Goal: Book appointment/travel/reservation

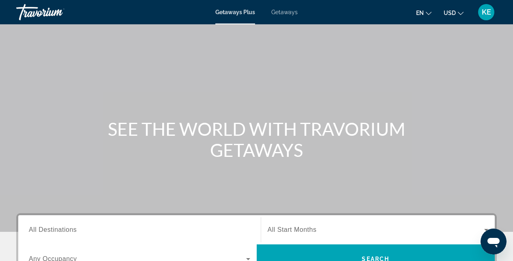
scroll to position [63, 0]
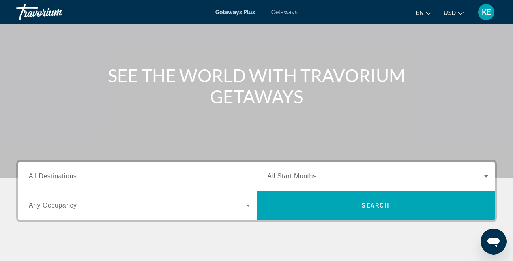
click at [247, 206] on icon "Search widget" at bounding box center [248, 206] width 10 height 10
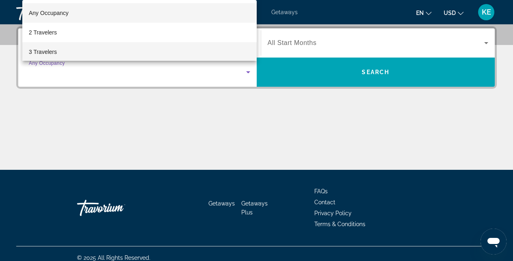
scroll to position [2, 0]
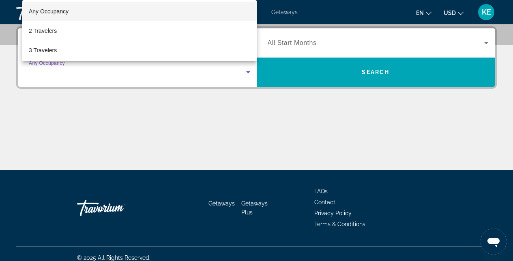
click at [229, 122] on div at bounding box center [256, 130] width 513 height 261
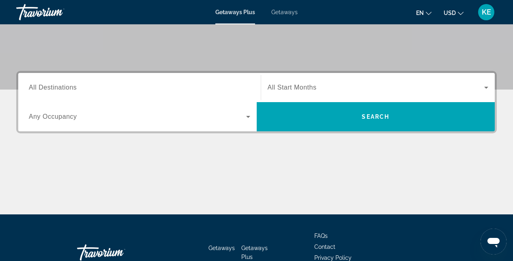
click at [158, 87] on input "Destination All Destinations" at bounding box center [139, 88] width 221 height 10
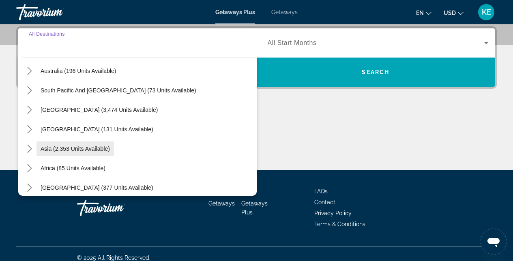
scroll to position [131, 0]
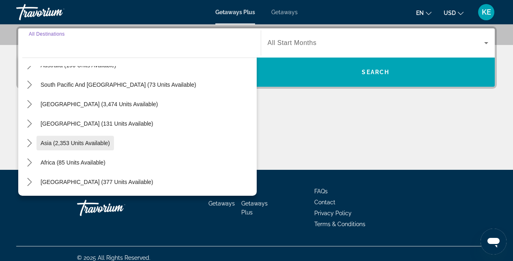
click at [57, 144] on span "Asia (2,353 units available)" at bounding box center [75, 143] width 69 height 6
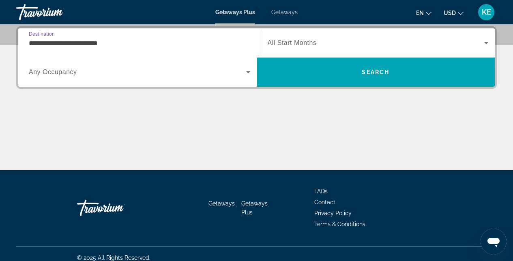
click at [56, 42] on input "**********" at bounding box center [139, 43] width 221 height 10
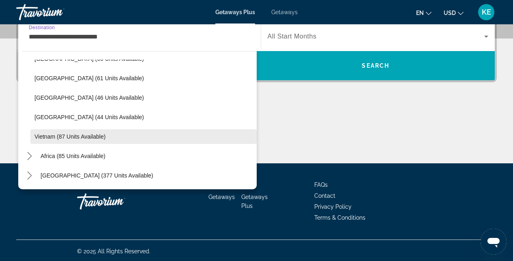
scroll to position [206, 0]
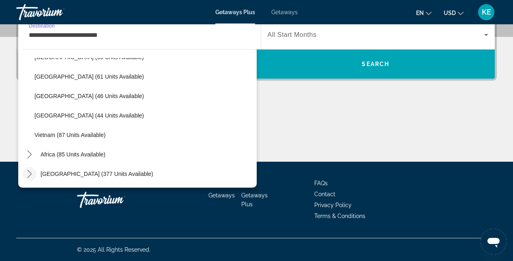
click at [31, 173] on icon "Toggle Middle East (377 units available) submenu" at bounding box center [29, 174] width 4 height 8
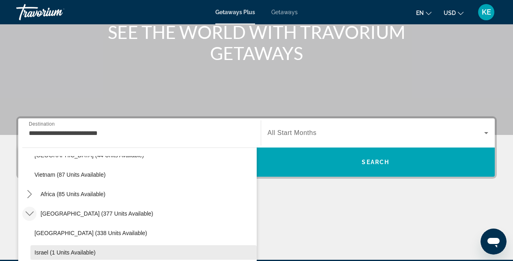
scroll to position [99, 0]
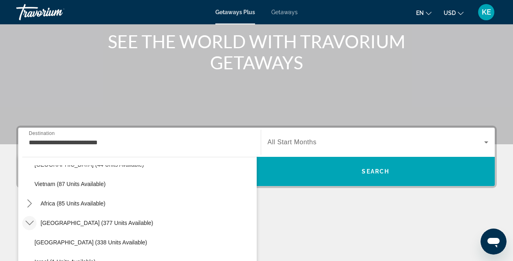
click at [30, 222] on icon "Toggle Middle East (377 units available) submenu" at bounding box center [30, 223] width 8 height 8
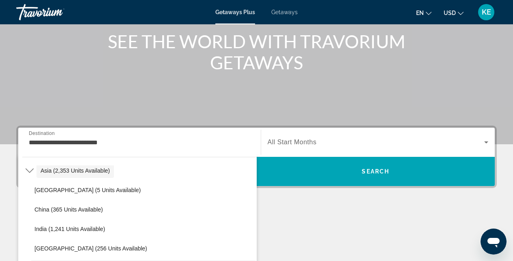
scroll to position [153, 0]
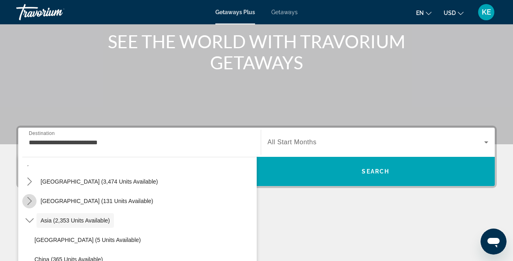
click at [32, 202] on icon "Toggle Central America (131 units available) submenu" at bounding box center [30, 201] width 8 height 8
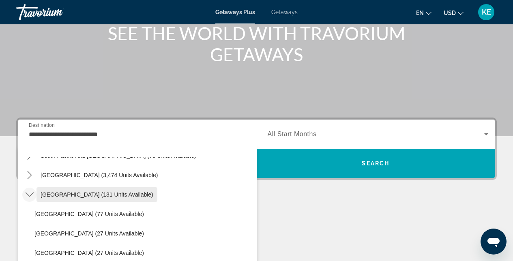
scroll to position [145, 0]
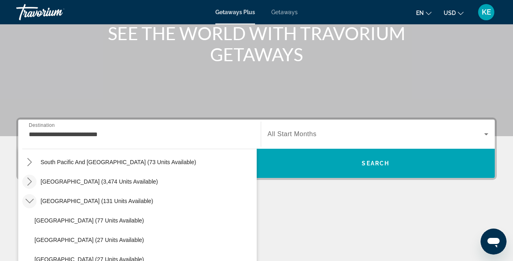
click at [31, 185] on icon "Toggle South America (3,474 units available) submenu" at bounding box center [30, 181] width 8 height 8
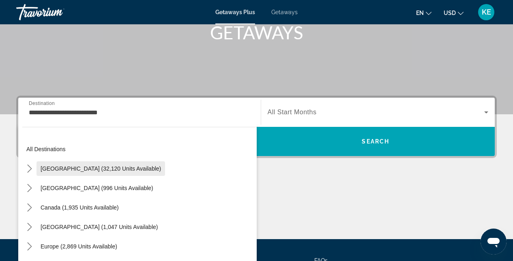
scroll to position [0, 0]
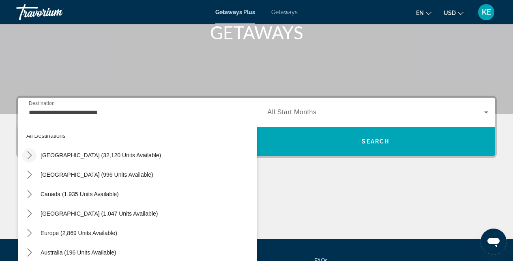
click at [30, 158] on icon "Toggle United States (32,120 units available) submenu" at bounding box center [30, 155] width 8 height 8
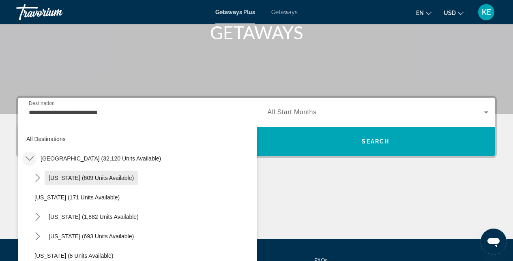
scroll to position [9, 0]
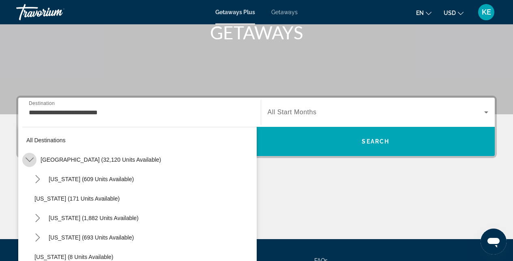
click at [31, 157] on icon "Toggle United States (32,120 units available) submenu" at bounding box center [30, 160] width 8 height 8
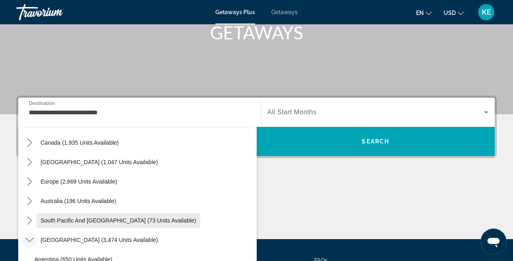
scroll to position [66, 0]
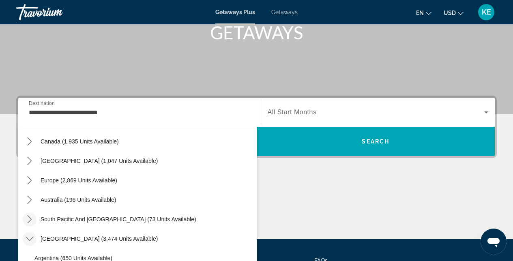
click at [32, 220] on icon "Toggle South Pacific and Oceania (73 units available) submenu" at bounding box center [30, 219] width 8 height 8
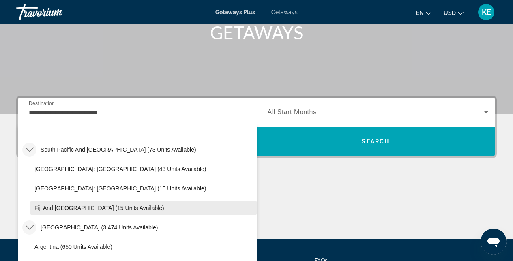
scroll to position [137, 0]
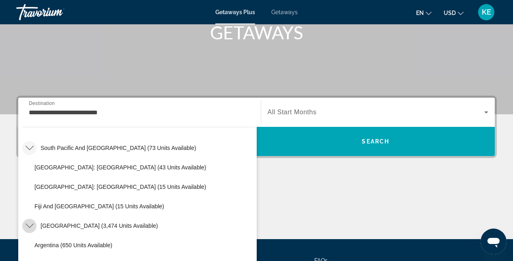
click at [27, 222] on icon "Toggle South America (3,474 units available) submenu" at bounding box center [30, 226] width 8 height 8
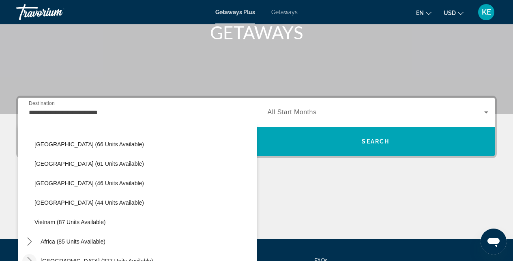
scroll to position [431, 0]
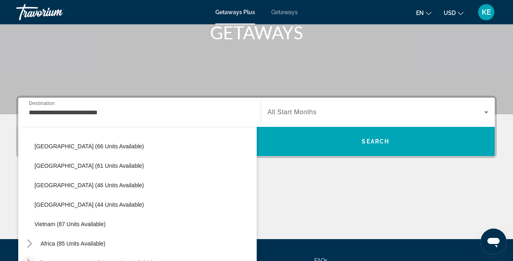
click at [333, 205] on div "Main content" at bounding box center [256, 208] width 480 height 61
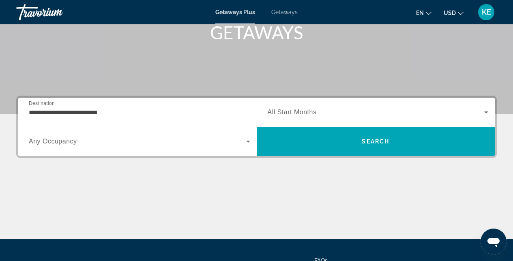
click at [250, 177] on div "**********" at bounding box center [256, 167] width 513 height 143
click at [175, 195] on div "Main content" at bounding box center [256, 208] width 480 height 61
click at [44, 112] on input "**********" at bounding box center [139, 113] width 221 height 10
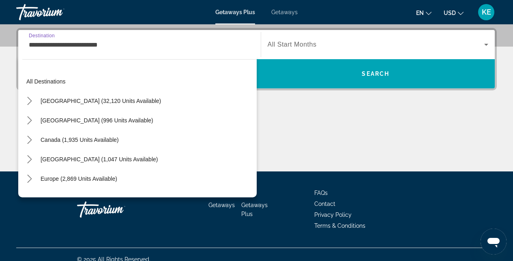
scroll to position [262, 0]
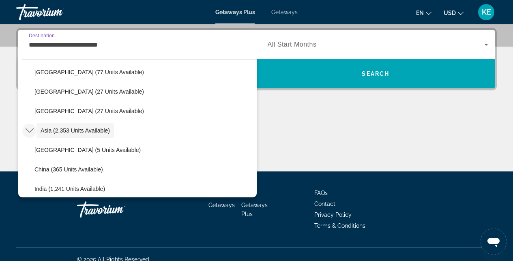
click at [30, 130] on icon "Toggle Asia (2,353 units available) submenu" at bounding box center [30, 130] width 8 height 8
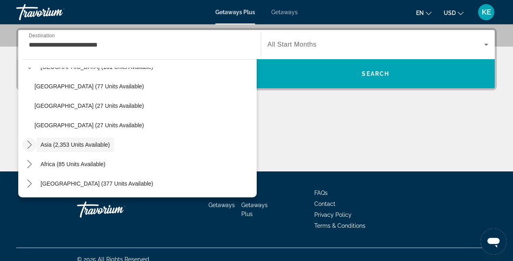
click at [314, 139] on div "Main content" at bounding box center [256, 141] width 480 height 61
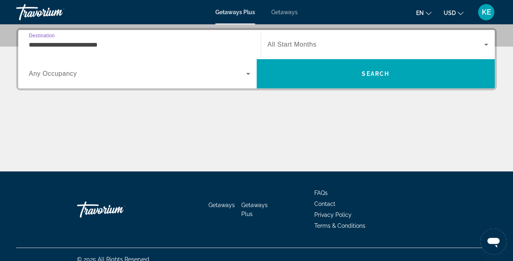
click at [71, 45] on input "**********" at bounding box center [139, 45] width 221 height 10
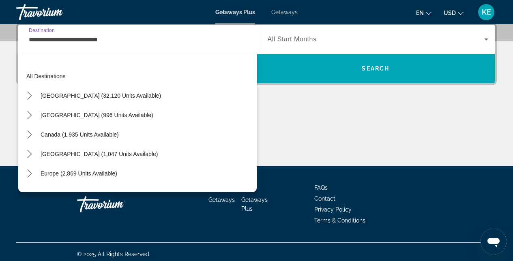
scroll to position [205, 0]
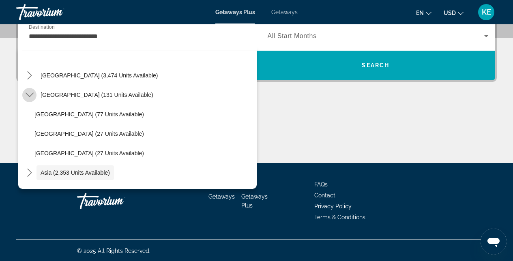
click at [32, 99] on mat-icon "Toggle Central America (131 units available) submenu" at bounding box center [29, 95] width 14 height 14
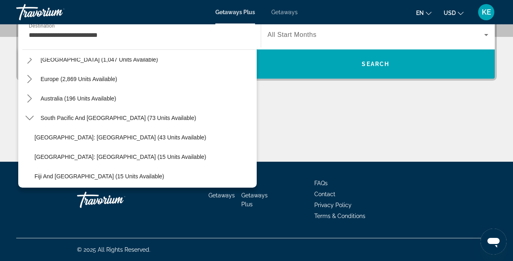
scroll to position [91, 0]
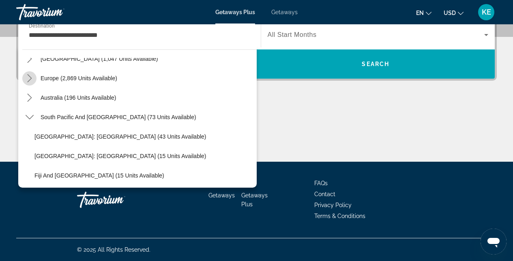
click at [31, 80] on icon "Toggle Europe (2,869 units available) submenu" at bounding box center [30, 78] width 8 height 8
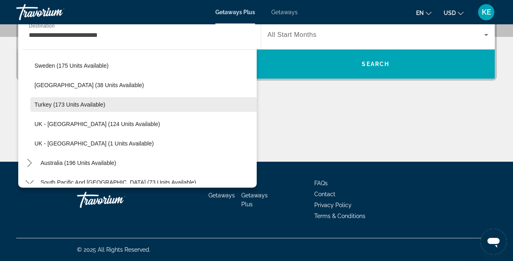
scroll to position [441, 0]
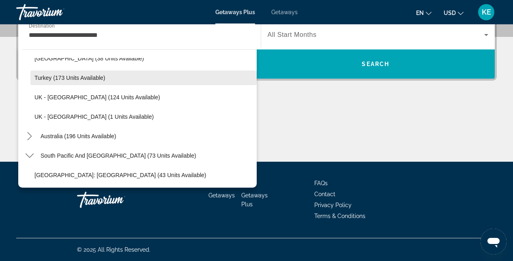
click at [79, 80] on span "Turkey (173 units available)" at bounding box center [69, 78] width 70 height 6
type input "**********"
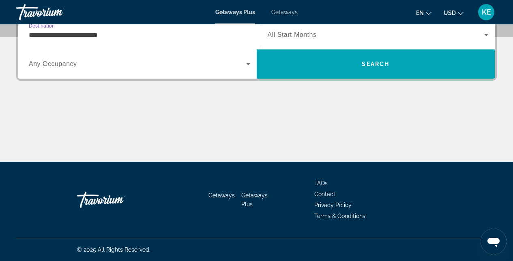
scroll to position [198, 0]
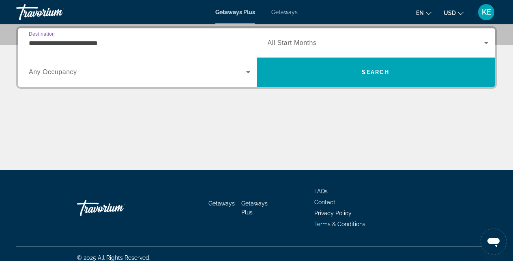
click at [81, 45] on input "**********" at bounding box center [139, 43] width 221 height 10
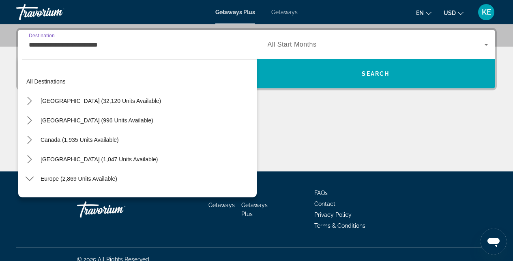
scroll to position [398, 0]
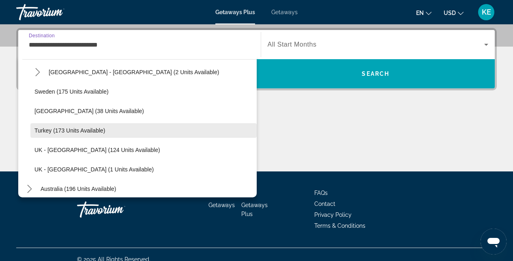
click at [75, 132] on span "Turkey (173 units available)" at bounding box center [69, 130] width 70 height 6
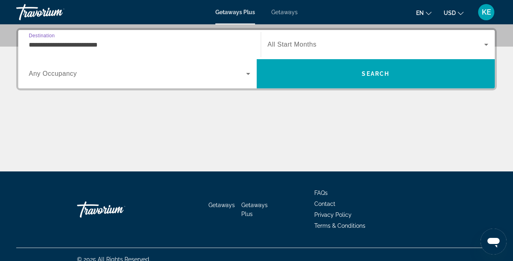
click at [75, 132] on div "Main content" at bounding box center [256, 141] width 480 height 61
click at [337, 49] on div "Search widget" at bounding box center [377, 44] width 221 height 23
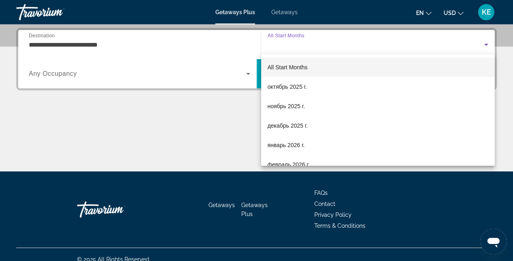
scroll to position [198, 0]
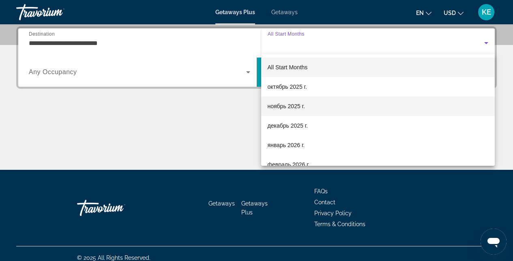
click at [299, 105] on span "ноябрь 2025 г." at bounding box center [285, 106] width 37 height 10
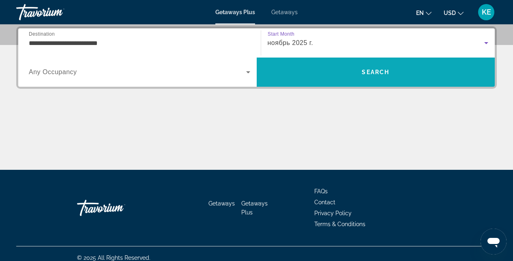
click at [354, 78] on span "Search" at bounding box center [375, 71] width 238 height 19
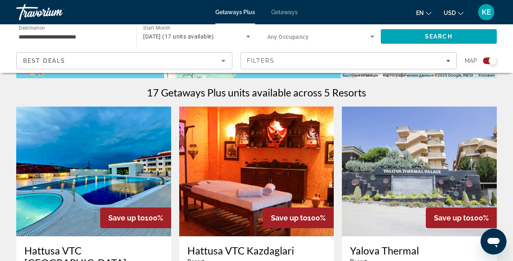
scroll to position [248, 0]
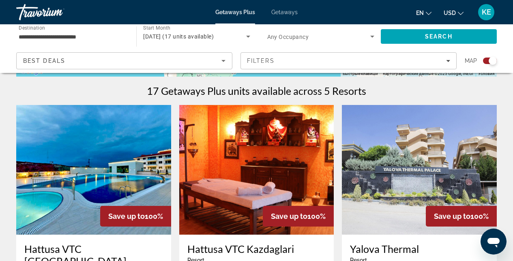
click at [142, 162] on img "Main content" at bounding box center [93, 170] width 155 height 130
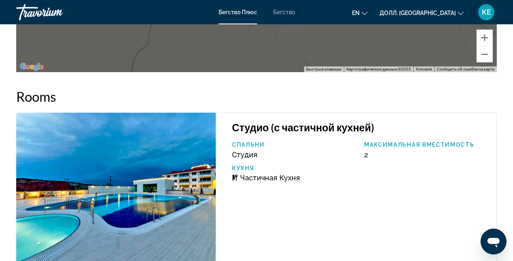
scroll to position [1509, 0]
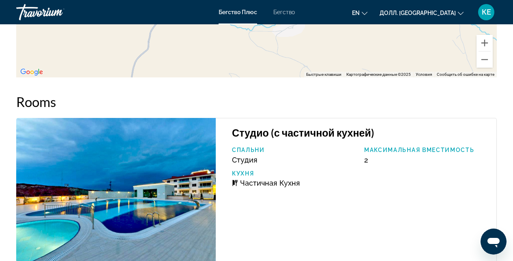
click at [399, 225] on div "Студио (с частичной кухней) Спальни Студия Максимальная Вместимость 2 Кухня Час…" at bounding box center [356, 194] width 281 height 152
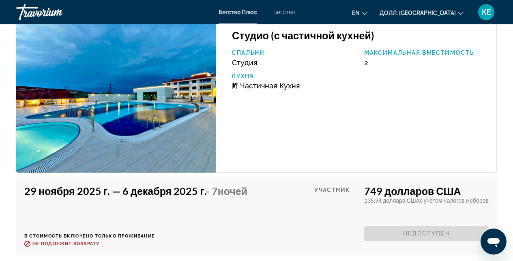
scroll to position [1645, 0]
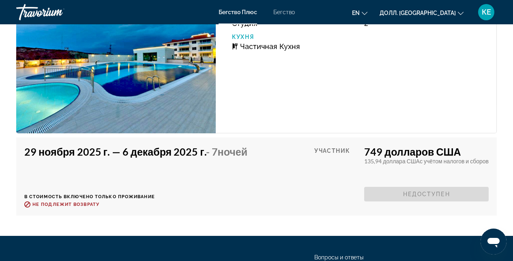
click at [107, 96] on img "Основное содержание" at bounding box center [115, 57] width 199 height 152
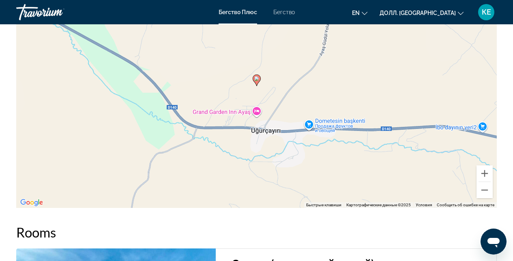
scroll to position [1374, 0]
